Goal: Task Accomplishment & Management: Use online tool/utility

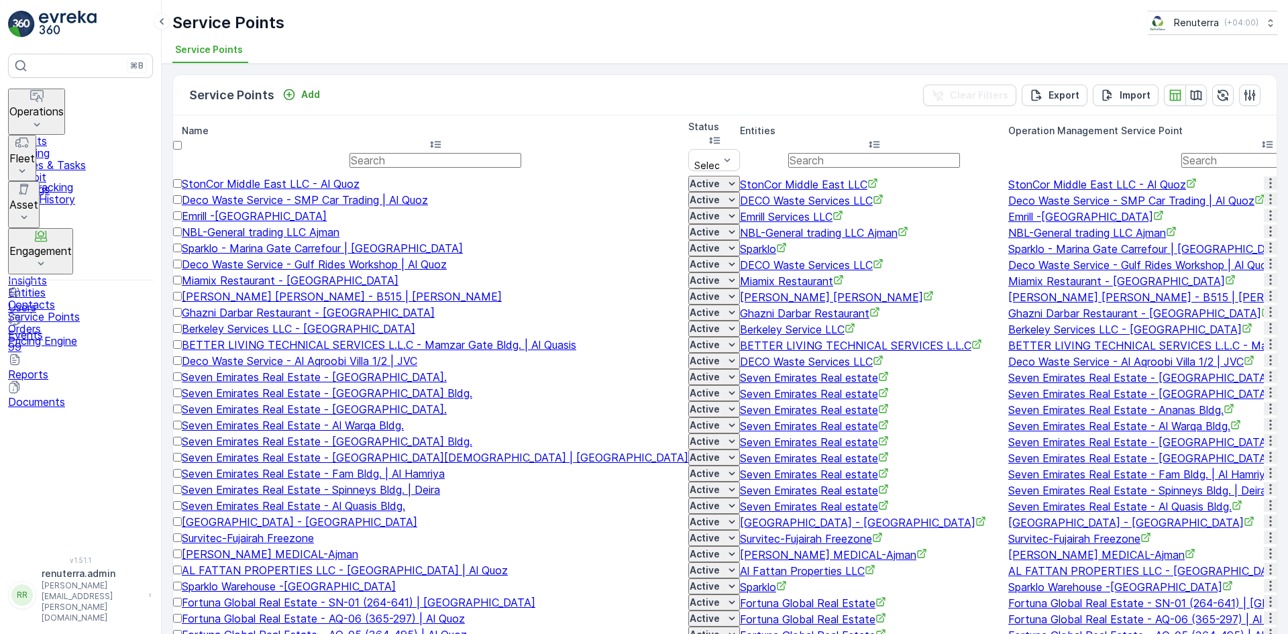
click at [350, 153] on input "text" at bounding box center [436, 160] width 172 height 15
type input "al barsha"
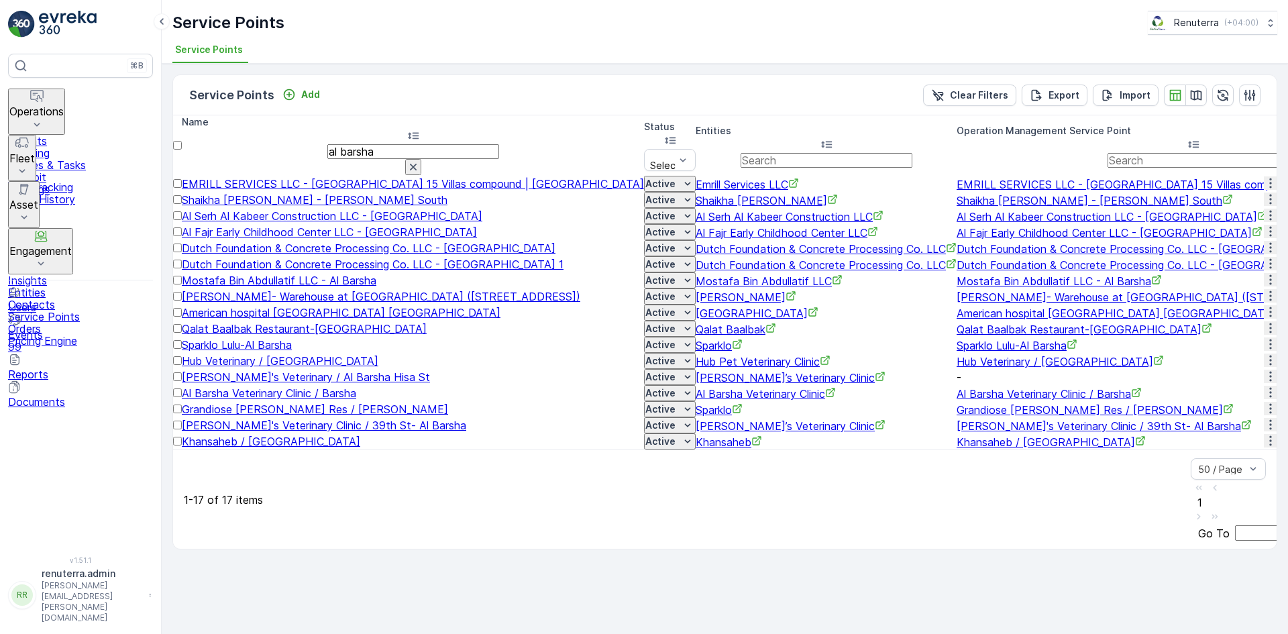
click at [327, 144] on input "al barsha" at bounding box center [413, 151] width 172 height 15
type input "a"
type input "arenco"
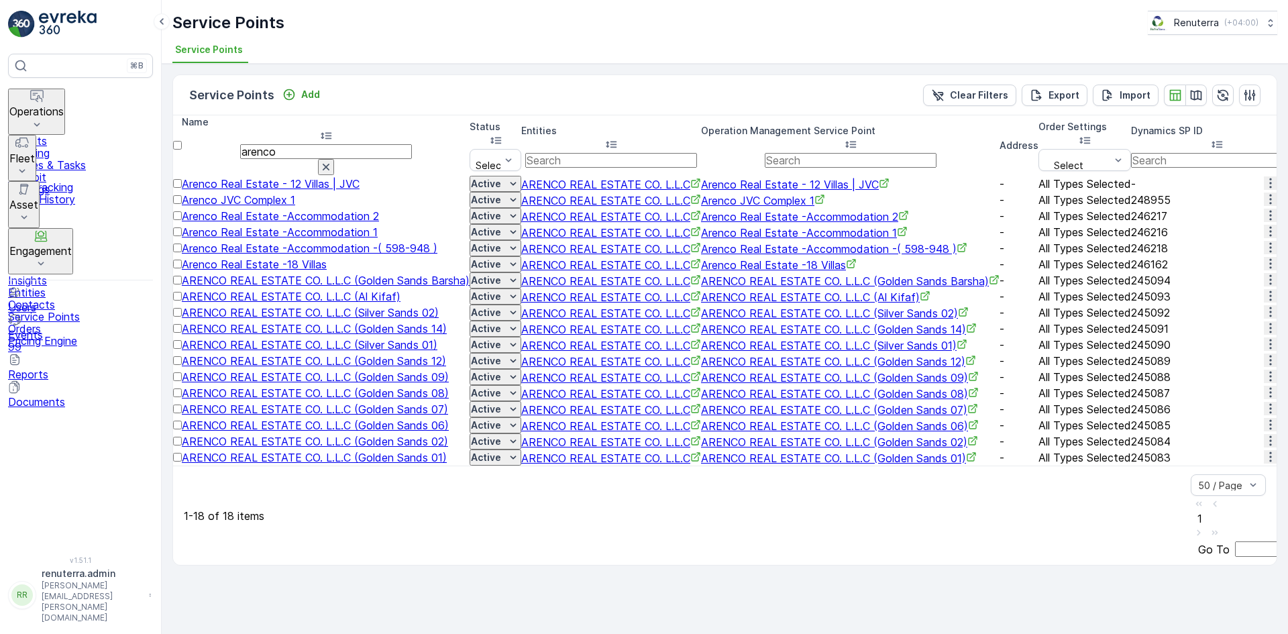
scroll to position [201, 0]
click at [1264, 272] on td at bounding box center [1270, 280] width 13 height 16
click at [1264, 273] on icon "button" at bounding box center [1270, 279] width 13 height 13
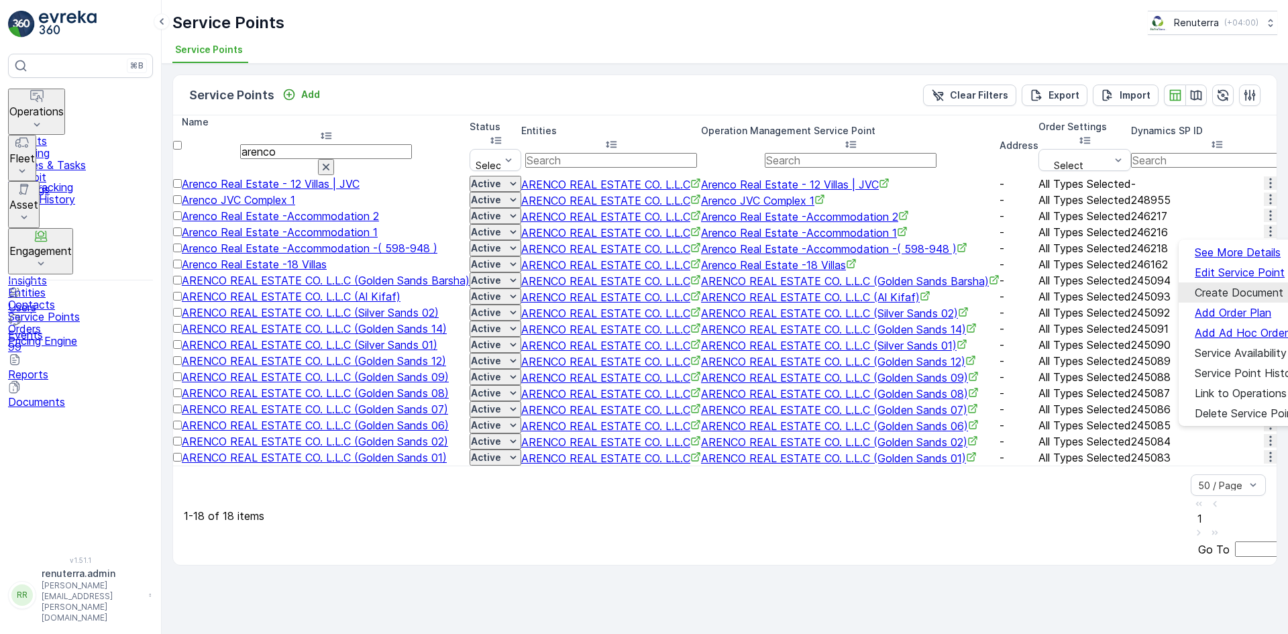
click at [1227, 289] on span "Create Document" at bounding box center [1239, 293] width 89 height 12
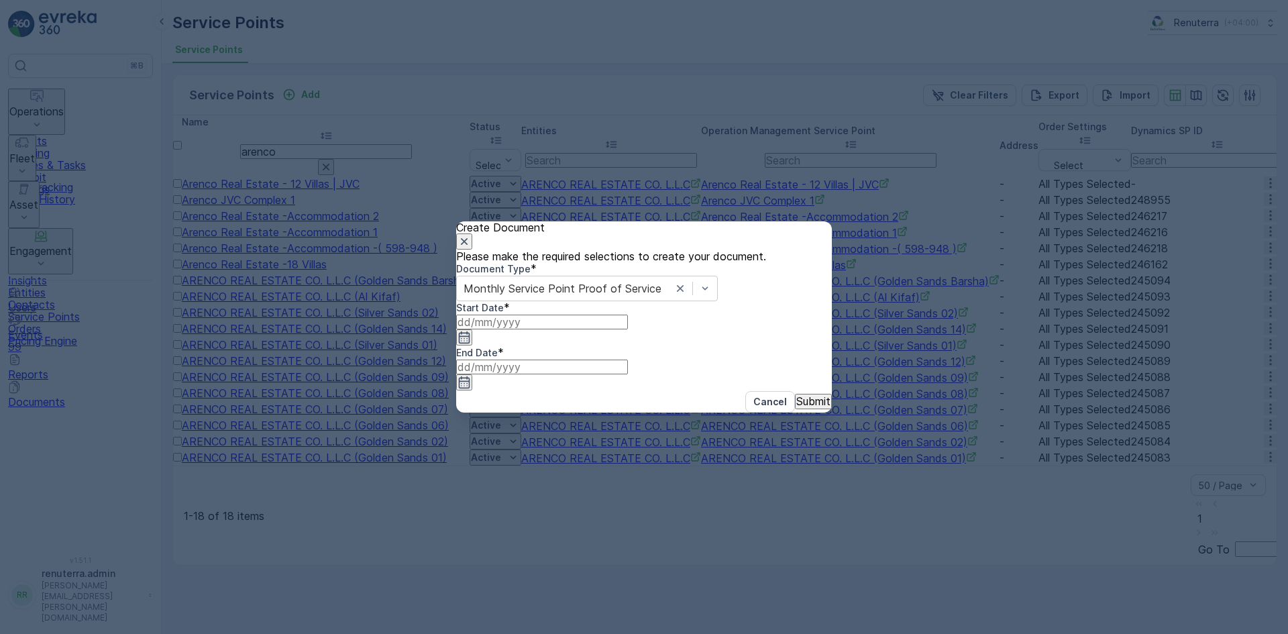
click at [471, 344] on icon "button" at bounding box center [464, 337] width 13 height 13
drag, startPoint x: 587, startPoint y: 408, endPoint x: 572, endPoint y: 440, distance: 35.7
click at [498, 458] on icon "button" at bounding box center [491, 464] width 13 height 13
click at [521, 537] on div "1" at bounding box center [523, 543] width 5 height 12
type input "01.09.2025"
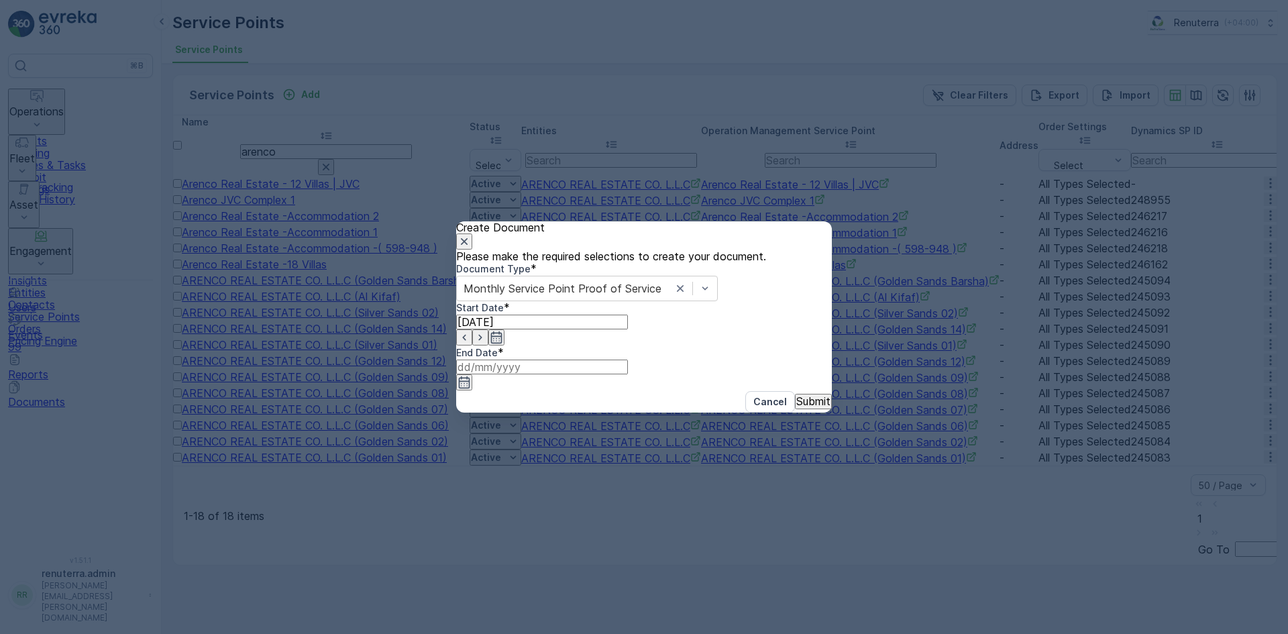
click at [471, 376] on icon "button" at bounding box center [464, 382] width 13 height 13
click at [675, 458] on icon "button" at bounding box center [668, 464] width 13 height 13
type input "30.09.2025"
click at [795, 409] on button "Submit" at bounding box center [813, 401] width 37 height 15
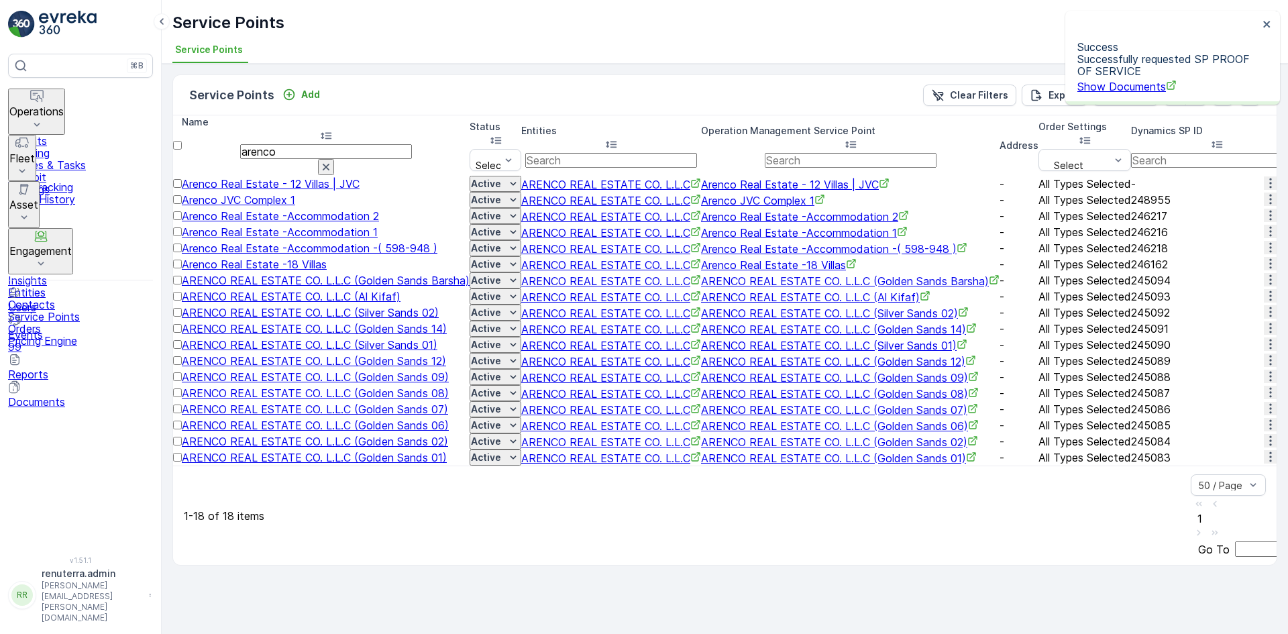
click at [1108, 85] on span "Show Documents" at bounding box center [1127, 86] width 99 height 13
drag, startPoint x: 103, startPoint y: 187, endPoint x: 107, endPoint y: 199, distance: 12.7
click at [72, 245] on p "Engagement" at bounding box center [40, 251] width 62 height 12
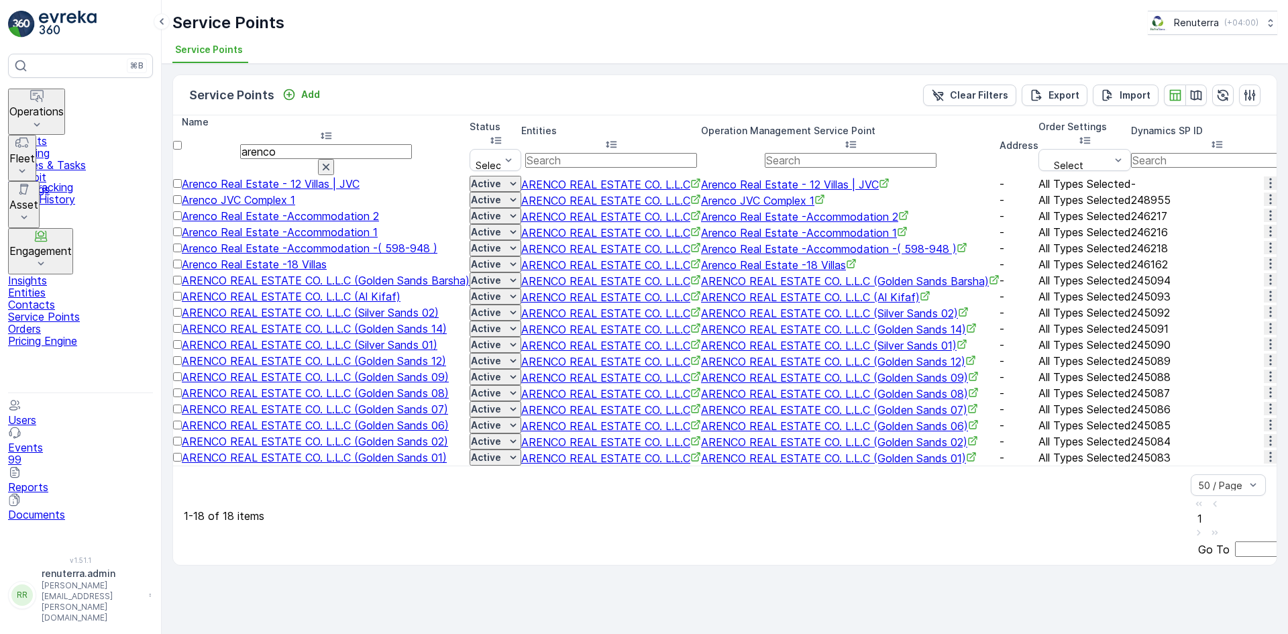
scroll to position [0, 0]
click at [275, 144] on input "arenco" at bounding box center [326, 151] width 172 height 15
click at [92, 274] on link "Insights" at bounding box center [80, 280] width 145 height 12
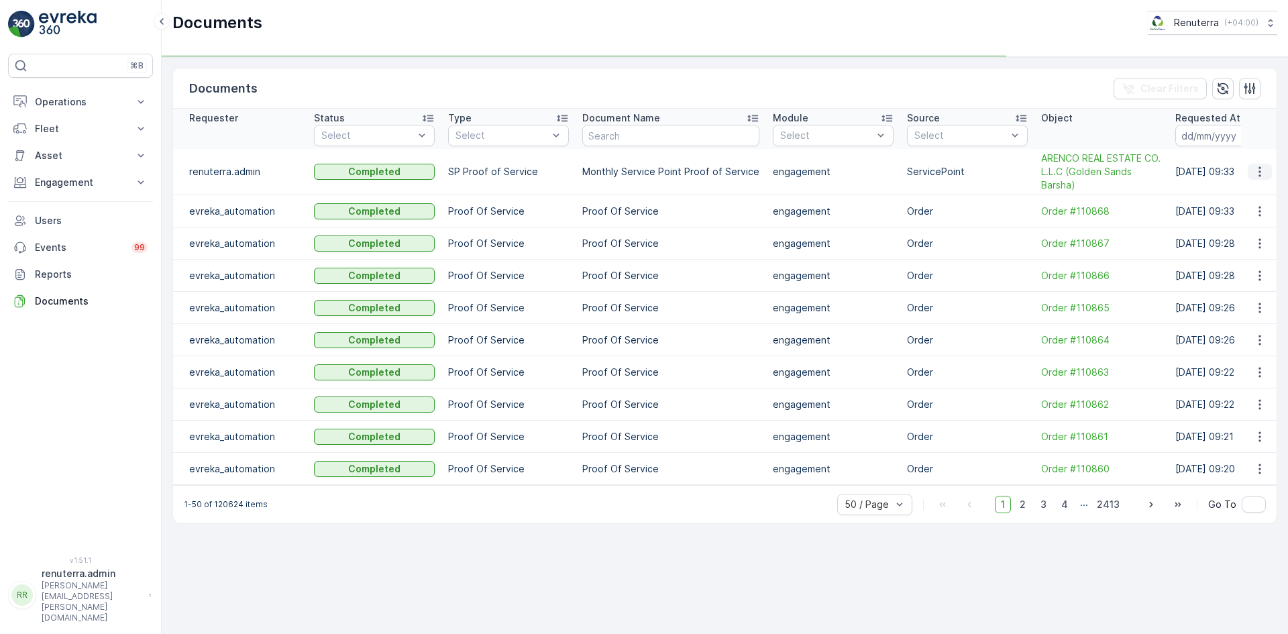
click at [1251, 172] on button "button" at bounding box center [1260, 172] width 24 height 16
click at [1254, 194] on span "See Details" at bounding box center [1257, 191] width 52 height 13
